Goal: Task Accomplishment & Management: Manage account settings

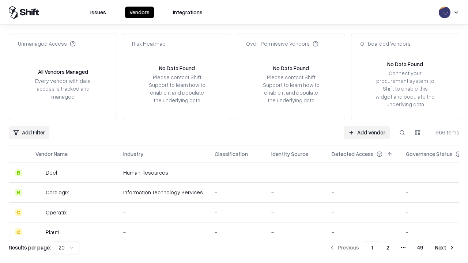
click at [367, 132] on link "Add Vendor" at bounding box center [367, 132] width 46 height 13
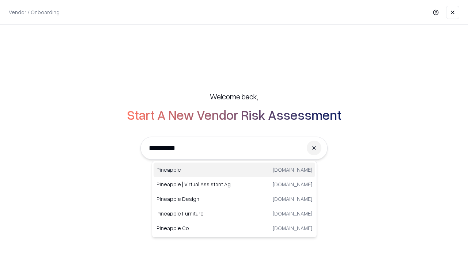
click at [234, 170] on div "Pineapple [DOMAIN_NAME]" at bounding box center [235, 170] width 162 height 15
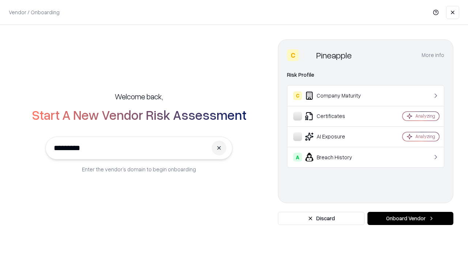
type input "*********"
click at [410, 219] on button "Onboard Vendor" at bounding box center [411, 218] width 86 height 13
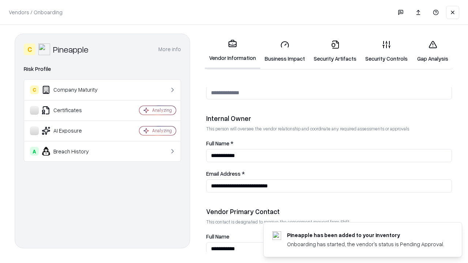
scroll to position [379, 0]
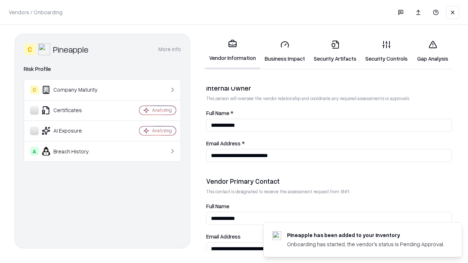
click at [335, 51] on link "Security Artifacts" at bounding box center [335, 51] width 52 height 34
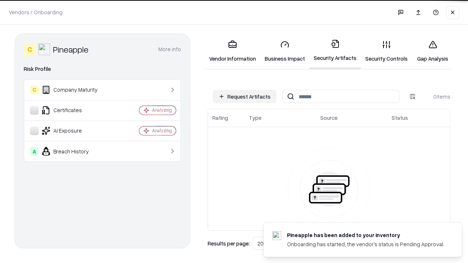
click at [245, 97] on button "Request Artifacts" at bounding box center [245, 96] width 64 height 13
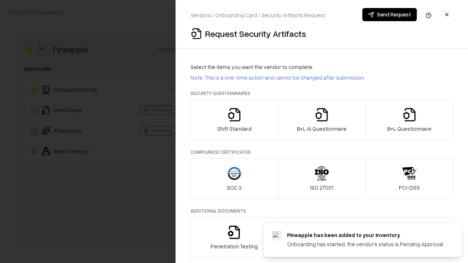
click at [409, 120] on icon "button" at bounding box center [409, 115] width 15 height 15
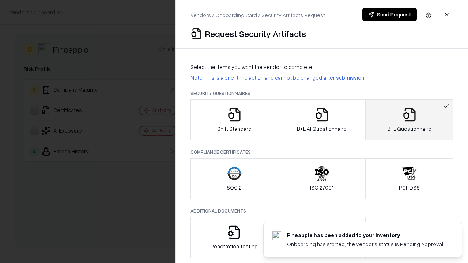
click at [322, 120] on icon "button" at bounding box center [322, 115] width 15 height 15
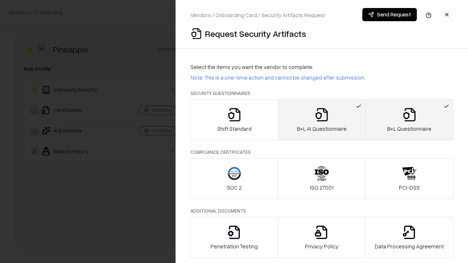
click at [390, 15] on button "Send Request" at bounding box center [389, 14] width 55 height 13
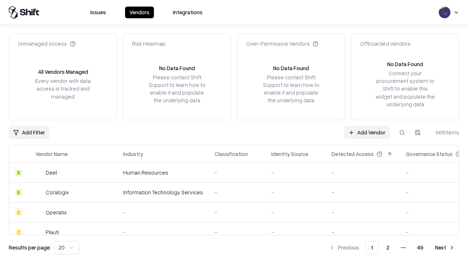
click at [402, 132] on button at bounding box center [402, 132] width 13 height 13
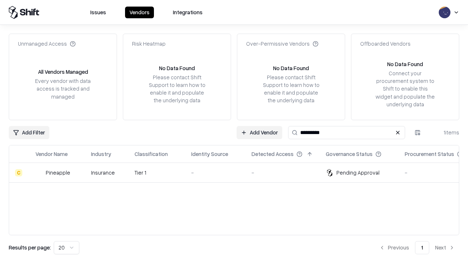
type input "*********"
click at [238, 173] on div "-" at bounding box center [215, 173] width 49 height 8
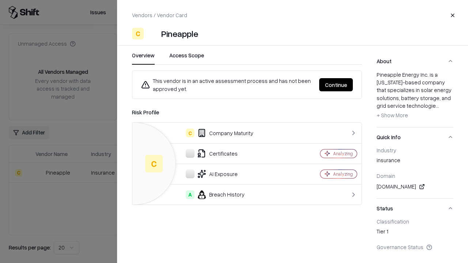
click at [336, 85] on button "Continue" at bounding box center [336, 84] width 34 height 13
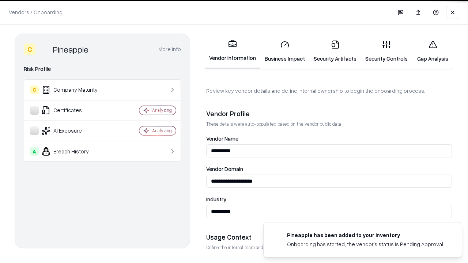
click at [335, 51] on link "Security Artifacts" at bounding box center [335, 51] width 52 height 34
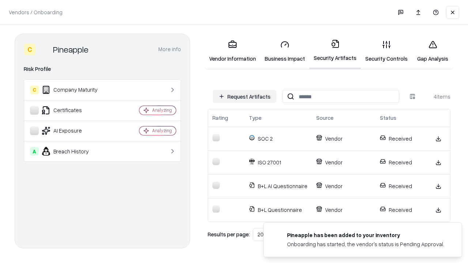
click at [433, 51] on link "Gap Analysis" at bounding box center [432, 51] width 41 height 34
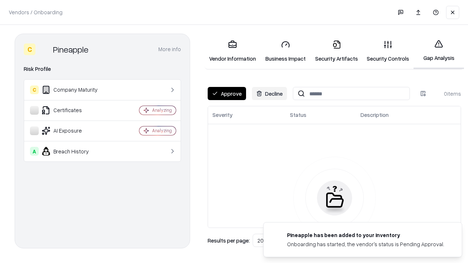
click at [227, 94] on button "Approve" at bounding box center [227, 93] width 38 height 13
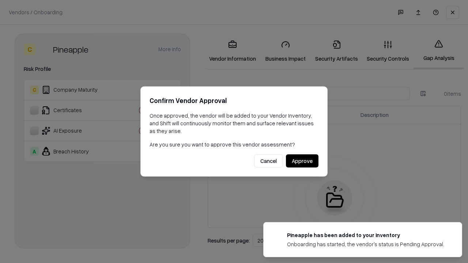
click at [302, 161] on button "Approve" at bounding box center [302, 161] width 33 height 13
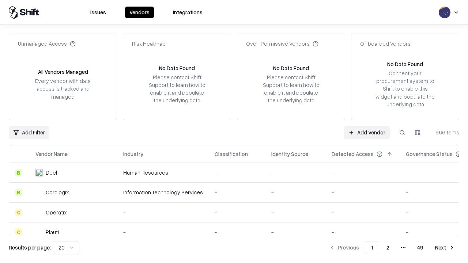
type input "*********"
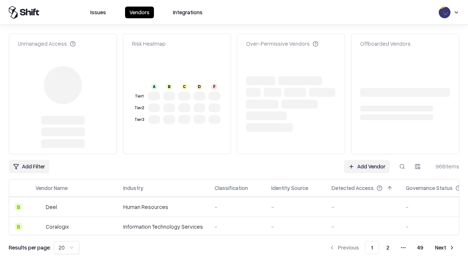
click at [367, 167] on link "Add Vendor" at bounding box center [367, 166] width 46 height 13
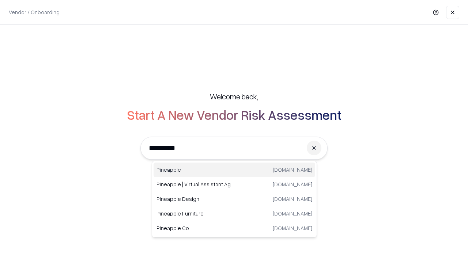
click at [234, 170] on div "Pineapple [DOMAIN_NAME]" at bounding box center [235, 170] width 162 height 15
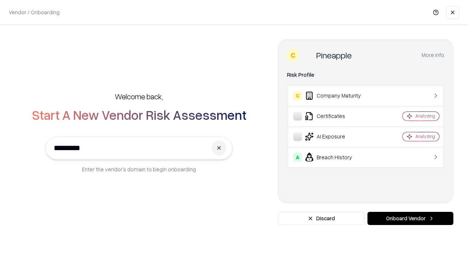
type input "*********"
click at [410, 219] on button "Onboard Vendor" at bounding box center [411, 218] width 86 height 13
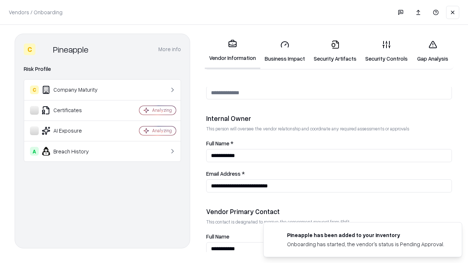
scroll to position [379, 0]
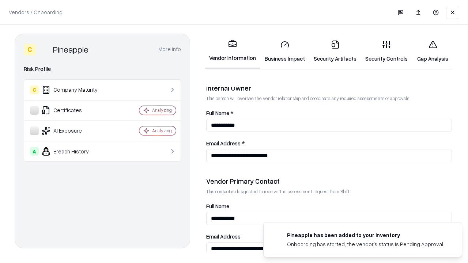
click at [433, 51] on link "Gap Analysis" at bounding box center [432, 51] width 41 height 34
